Goal: Information Seeking & Learning: Check status

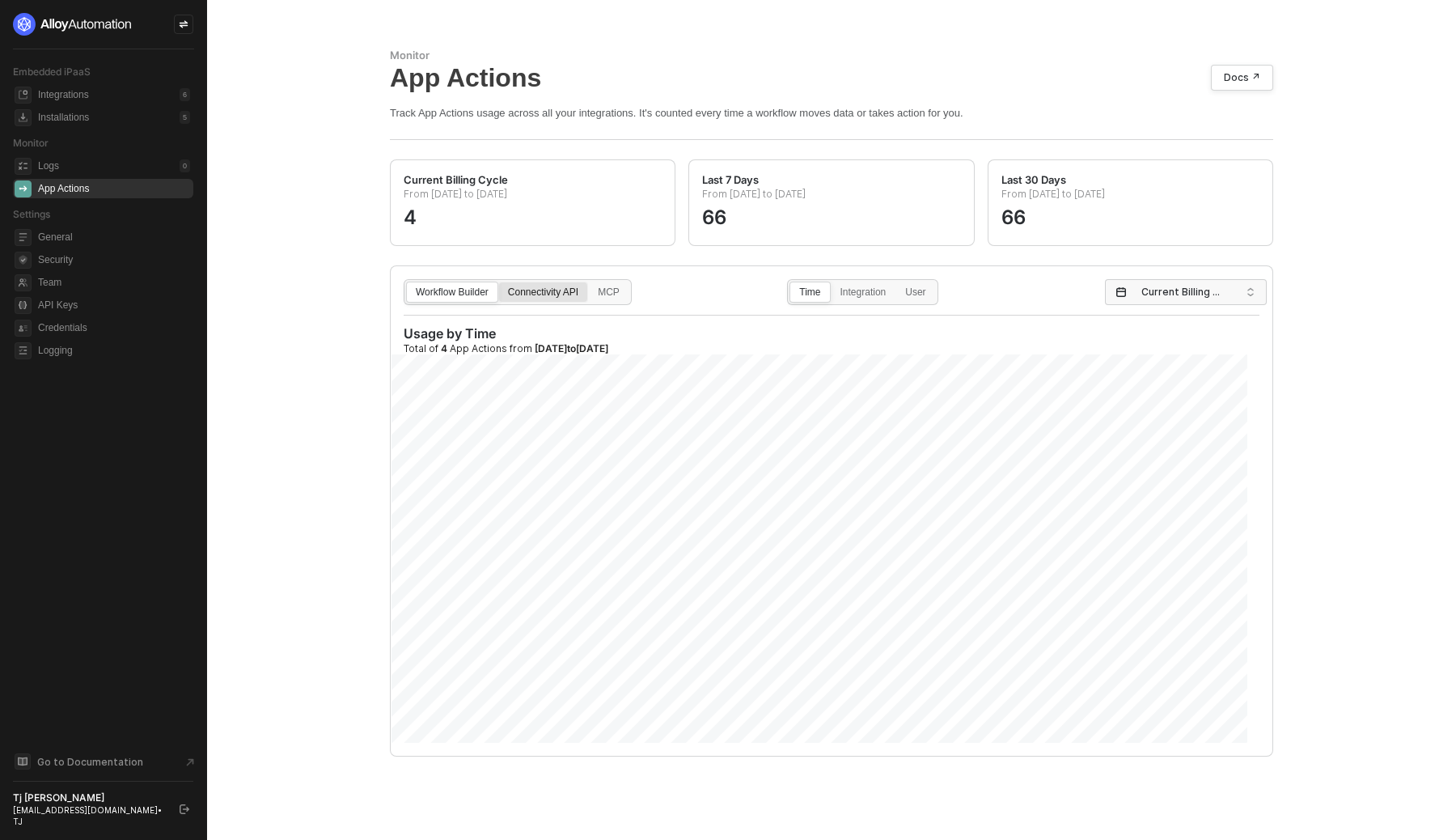
click at [546, 284] on label "Connectivity API" at bounding box center [543, 292] width 90 height 21
click at [499, 282] on input "Connectivity API" at bounding box center [499, 282] width 0 height 0
click at [882, 282] on label "Connector" at bounding box center [862, 292] width 64 height 21
click at [831, 282] on input "Connector" at bounding box center [831, 282] width 0 height 0
click at [1229, 299] on span "Current Billing Cycle" at bounding box center [1188, 292] width 95 height 25
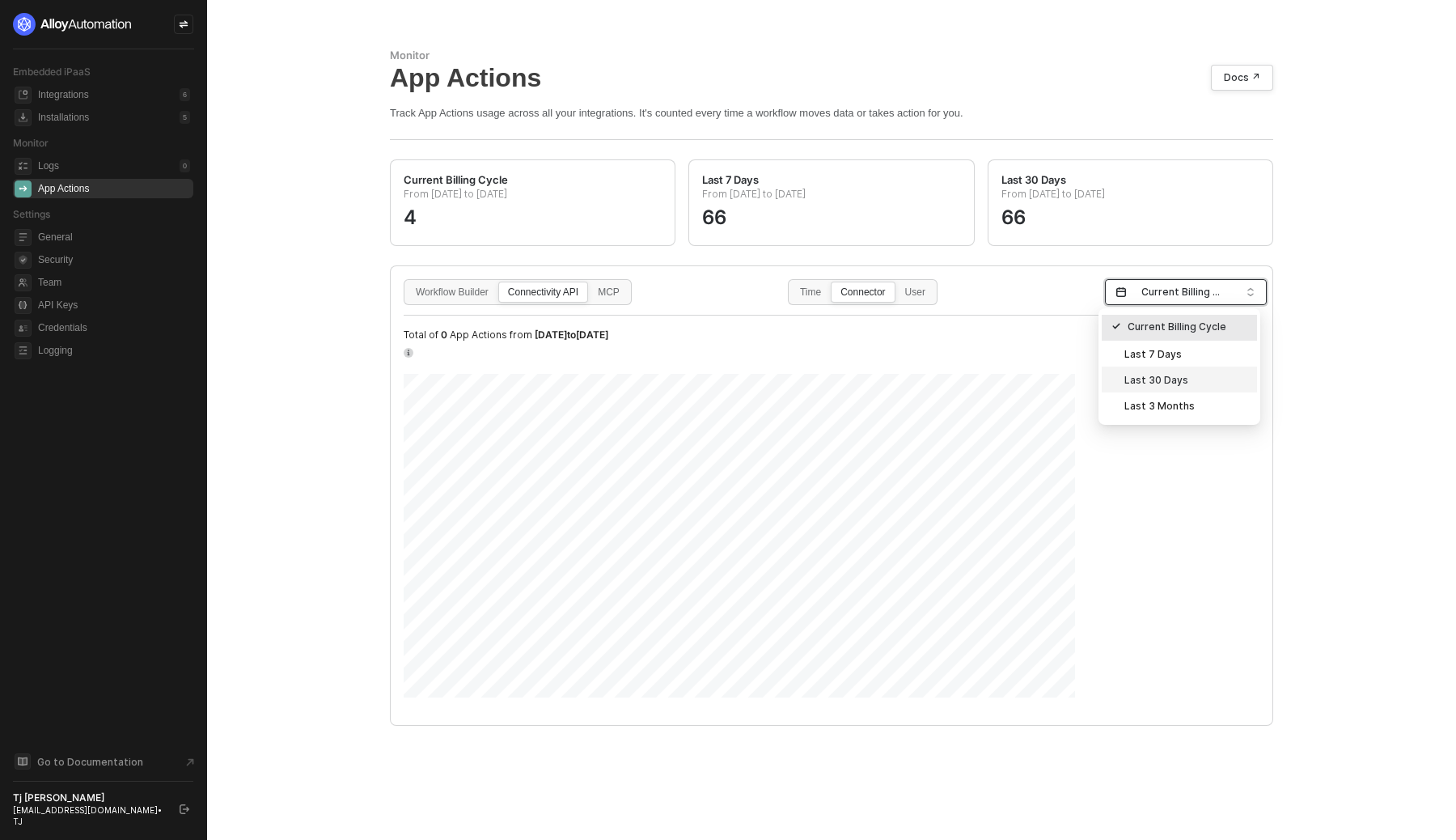
click at [1196, 383] on div "Last 30 Days" at bounding box center [1179, 379] width 136 height 18
click at [921, 289] on div "User" at bounding box center [915, 300] width 38 height 26
click at [896, 282] on input "User" at bounding box center [896, 282] width 0 height 0
click at [651, 295] on div "Workflow Builder Connectivity API MCP Time Connector User Last 30 Days" at bounding box center [831, 291] width 856 height 26
click at [623, 296] on div "MCP" at bounding box center [609, 300] width 40 height 26
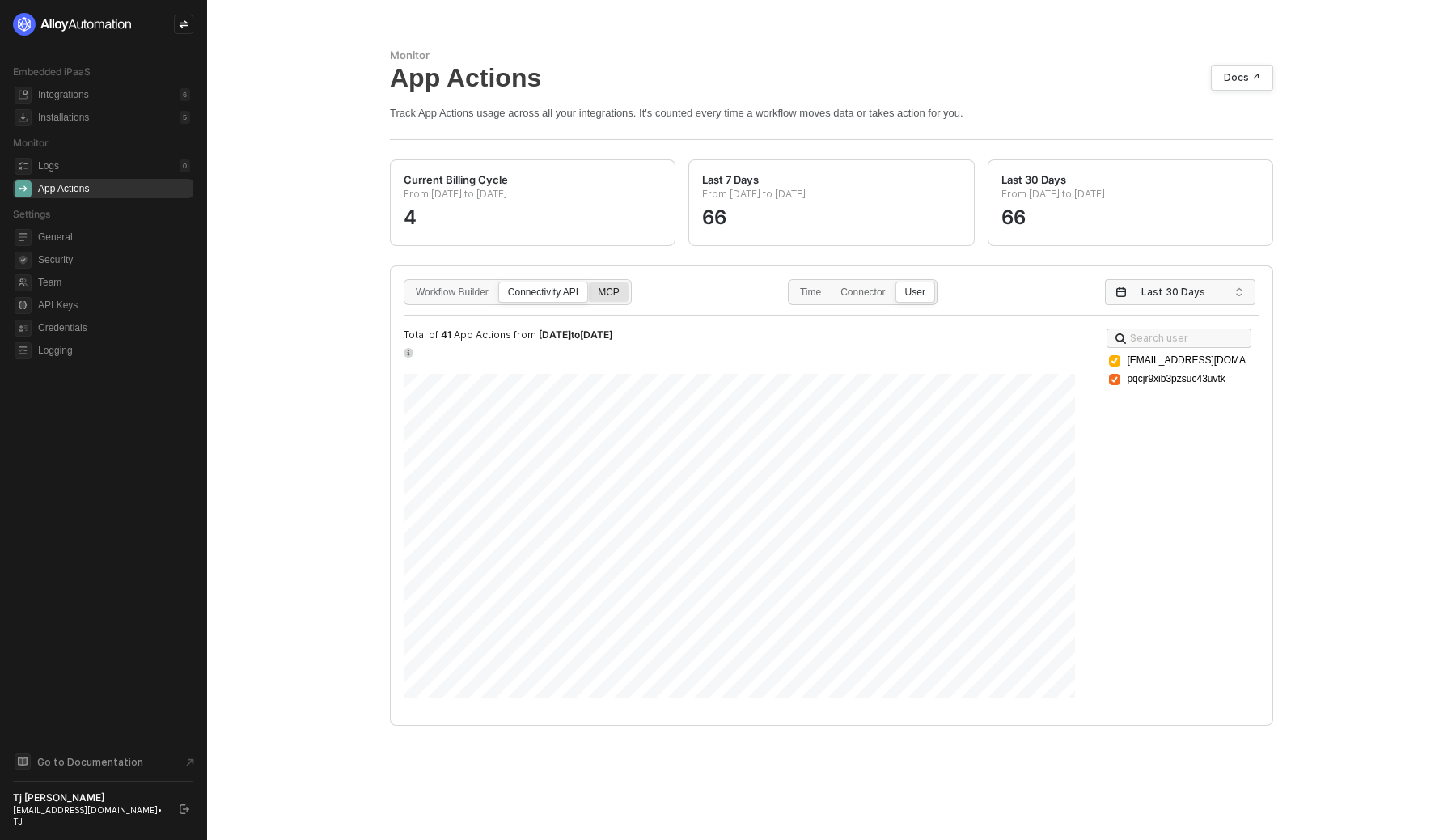
click at [589, 282] on input "MCP" at bounding box center [589, 282] width 0 height 0
click at [878, 299] on div "Connector" at bounding box center [862, 300] width 62 height 26
click at [831, 282] on input "Connector" at bounding box center [831, 282] width 0 height 0
click at [503, 275] on div "Workflow Builder Connectivity API MCP Time Connector User Last 30 Days Total of…" at bounding box center [831, 488] width 881 height 445
click at [523, 298] on div "Connectivity API" at bounding box center [543, 300] width 88 height 26
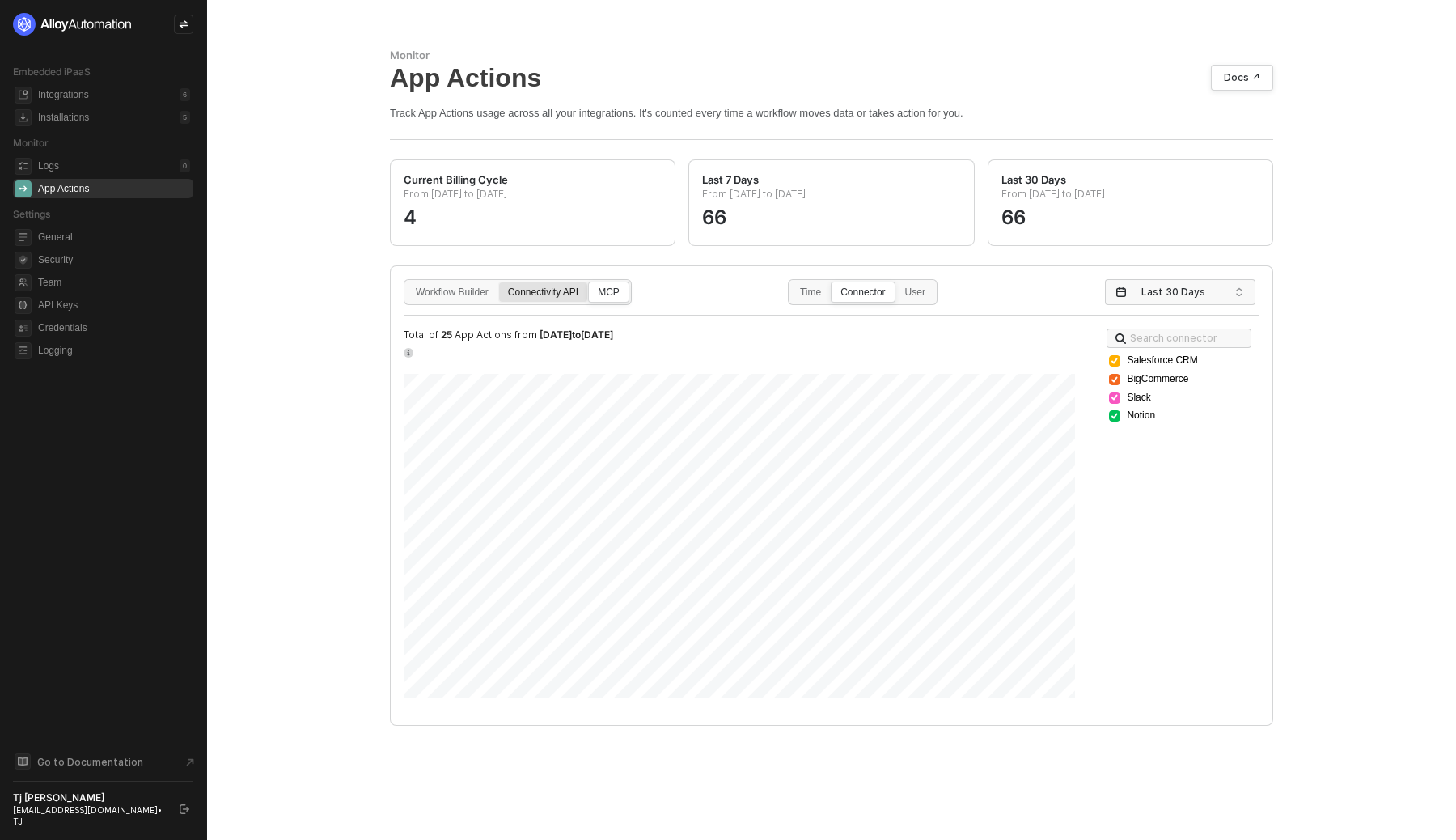
click at [499, 282] on input "Connectivity API" at bounding box center [499, 282] width 0 height 0
click at [926, 298] on div "User" at bounding box center [915, 300] width 38 height 26
click at [896, 282] on input "User" at bounding box center [896, 282] width 0 height 0
